Goal: Task Accomplishment & Management: Manage account settings

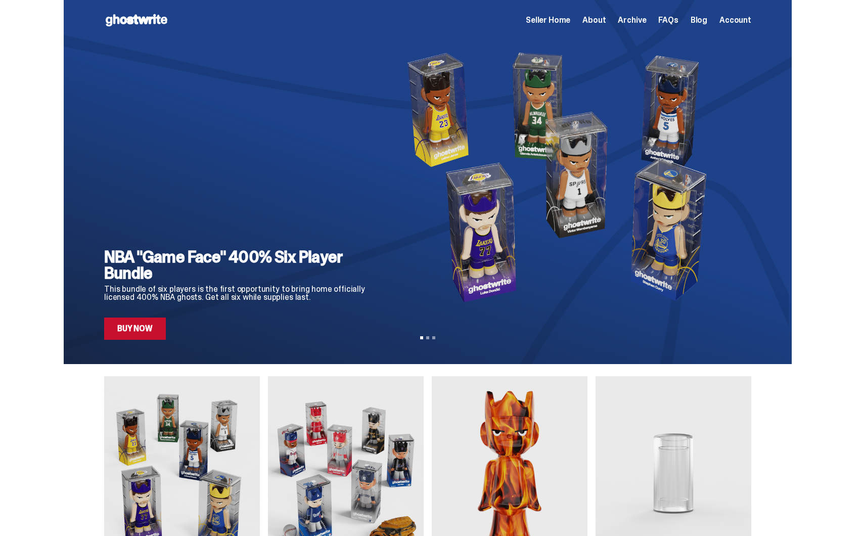
click at [565, 16] on span "Seller Home" at bounding box center [548, 20] width 44 height 8
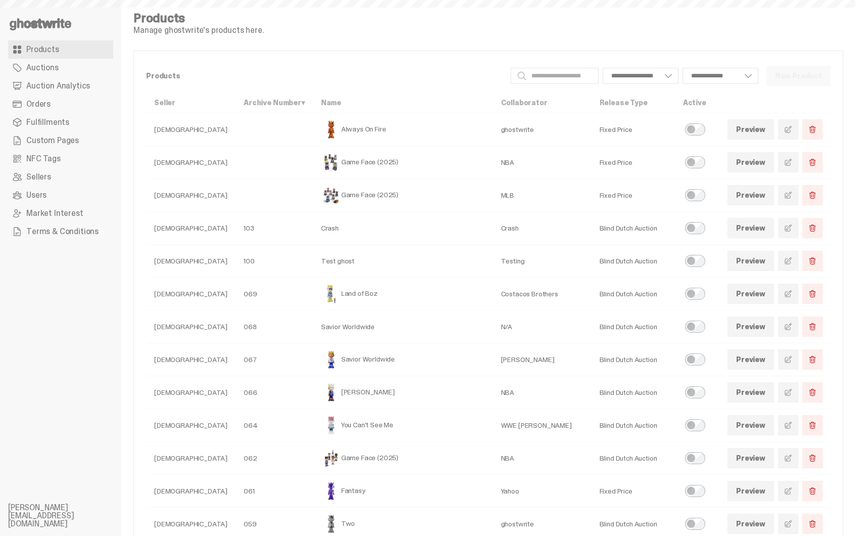
select select
click at [793, 134] on link at bounding box center [788, 129] width 20 height 20
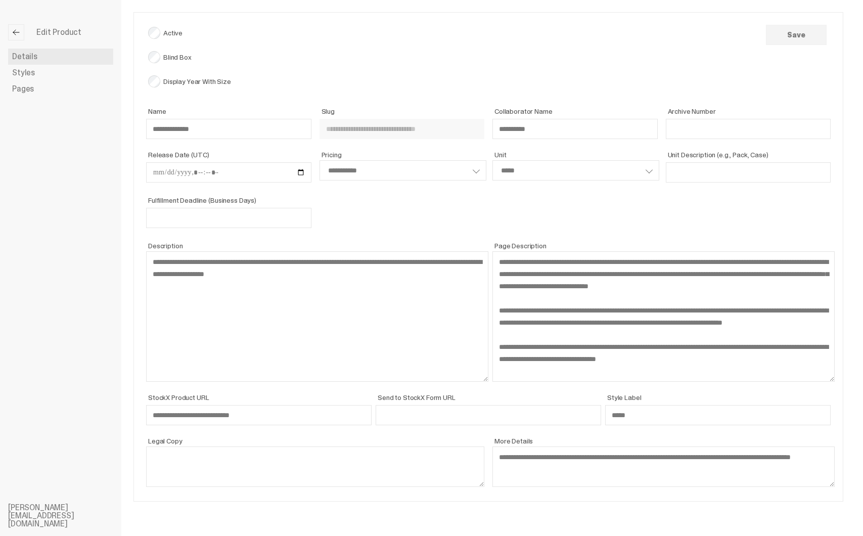
click at [46, 76] on link "Styles" at bounding box center [60, 73] width 105 height 16
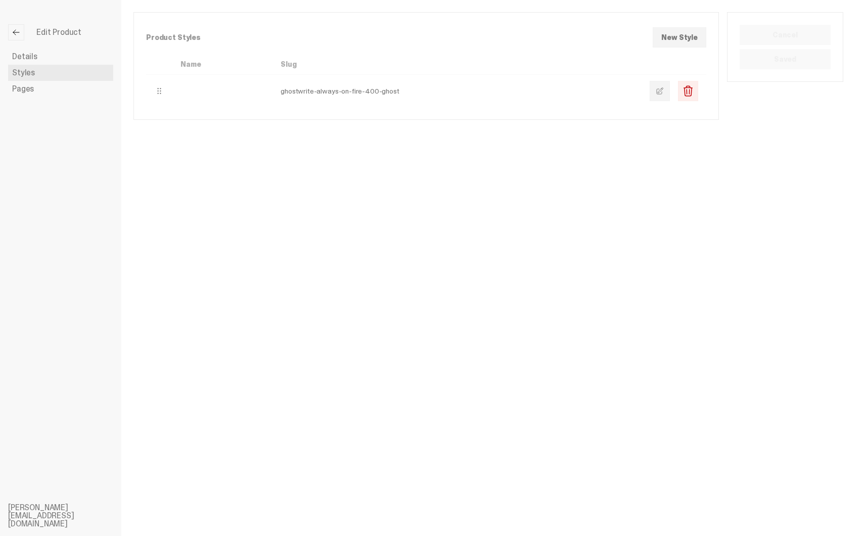
click at [662, 94] on link at bounding box center [660, 91] width 20 height 20
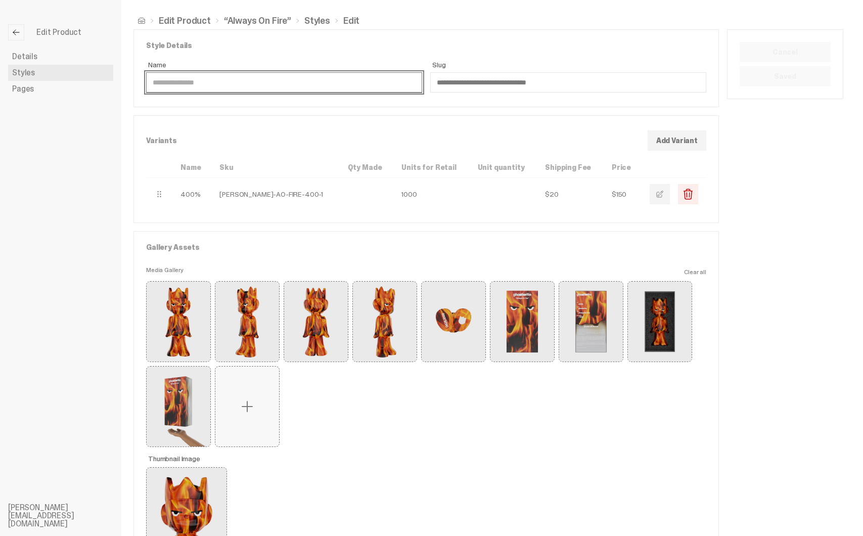
click at [288, 86] on input "Name" at bounding box center [284, 82] width 276 height 20
